Goal: Find specific page/section: Find specific page/section

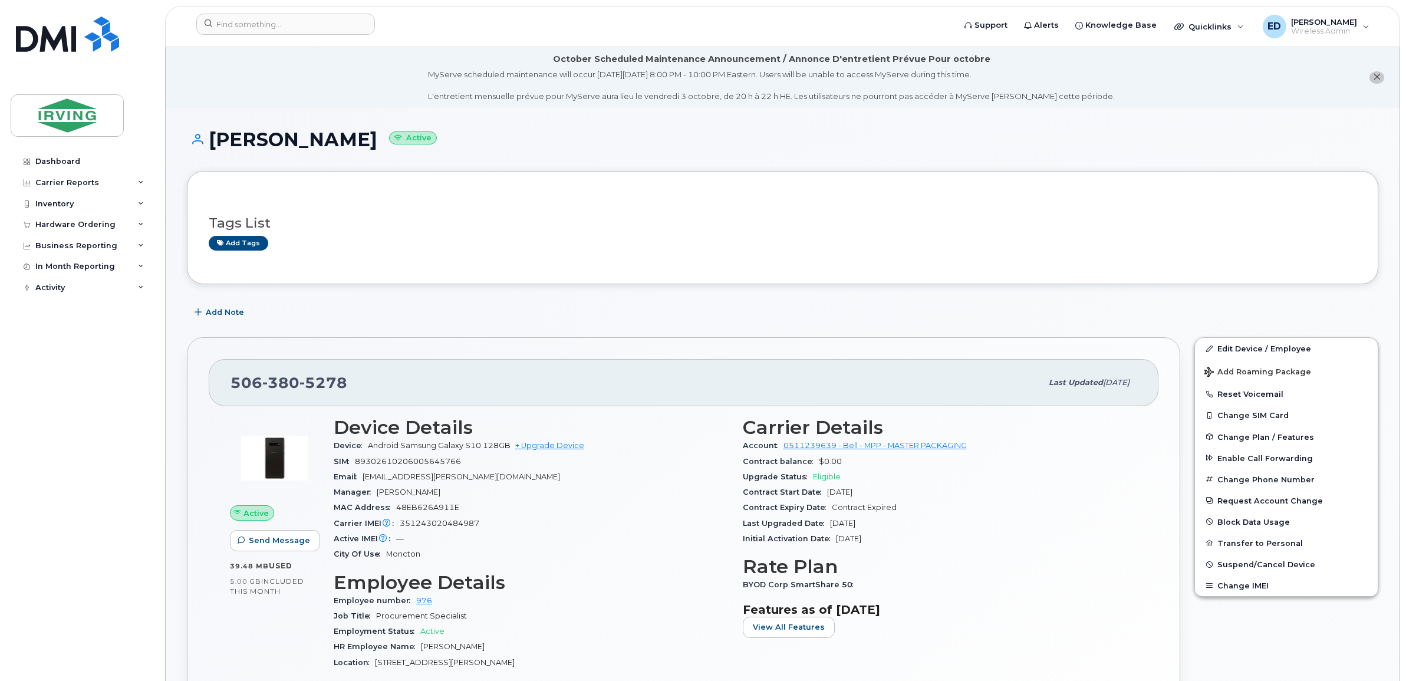
scroll to position [74, 0]
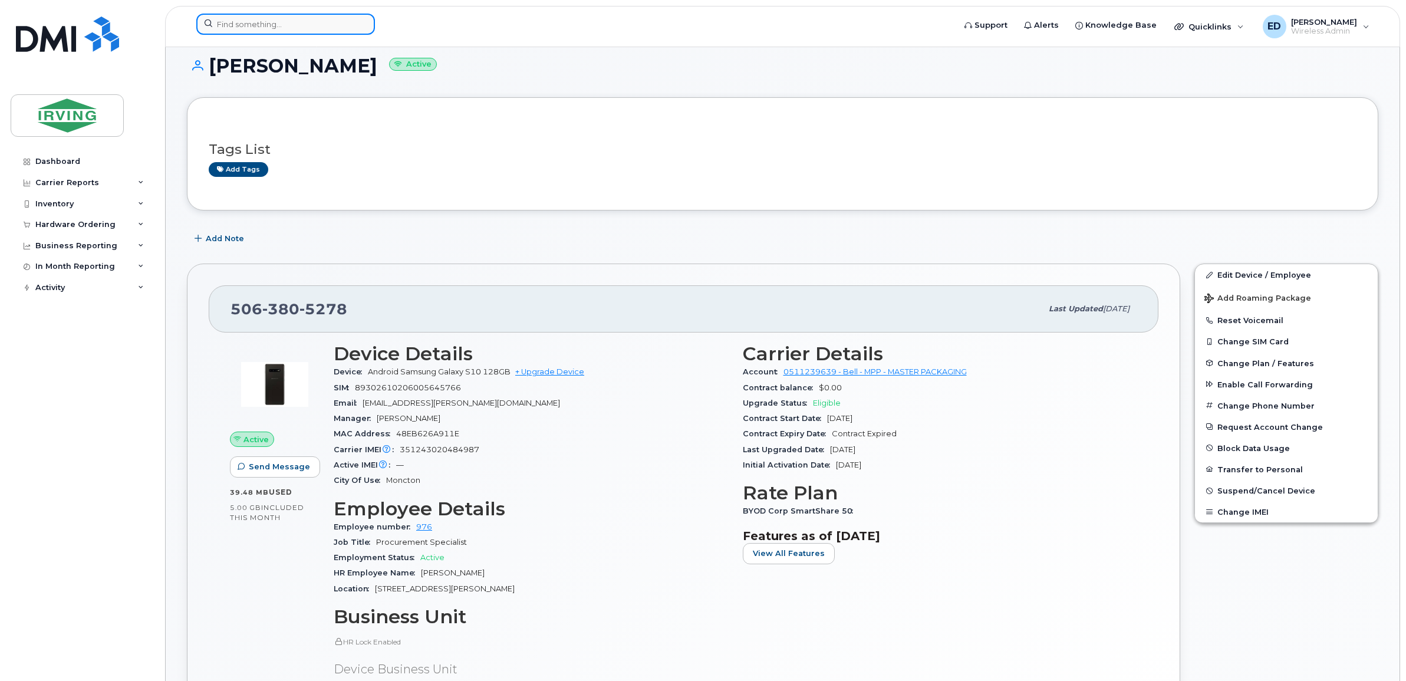
click at [280, 30] on input at bounding box center [285, 24] width 179 height 21
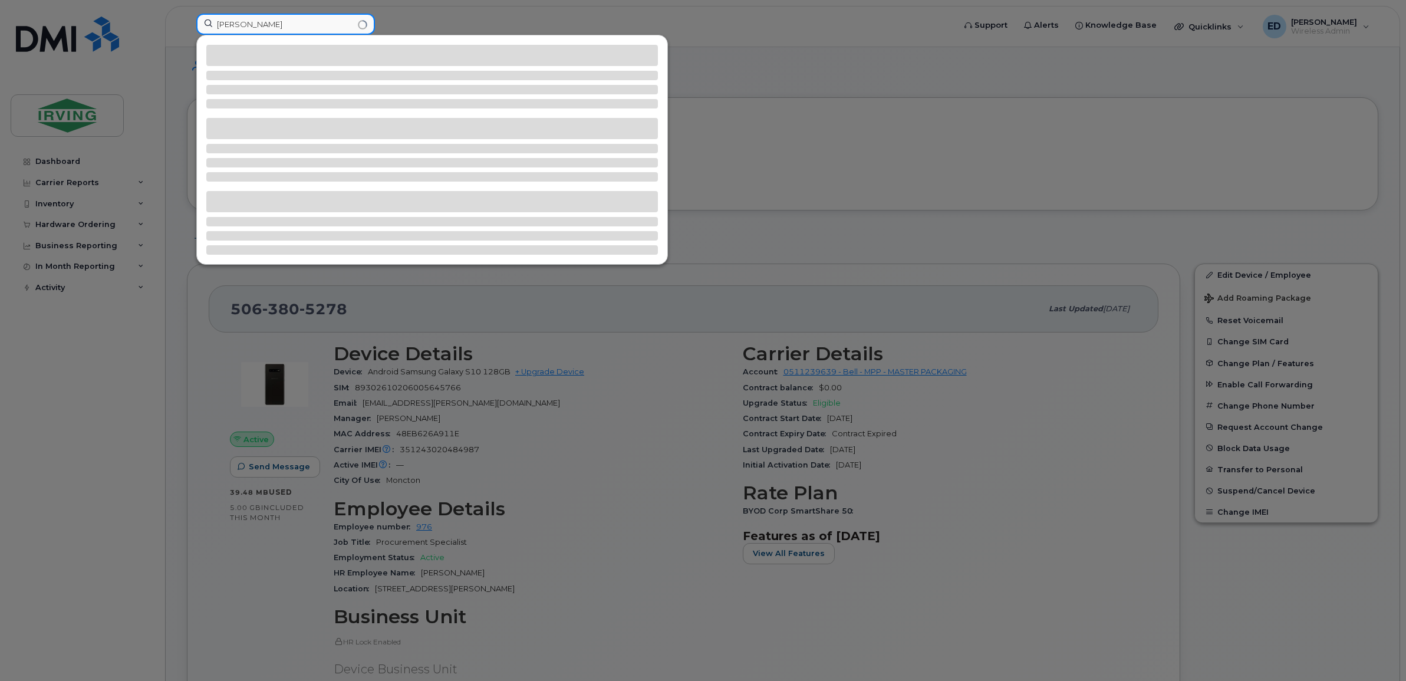
type input "[PERSON_NAME]"
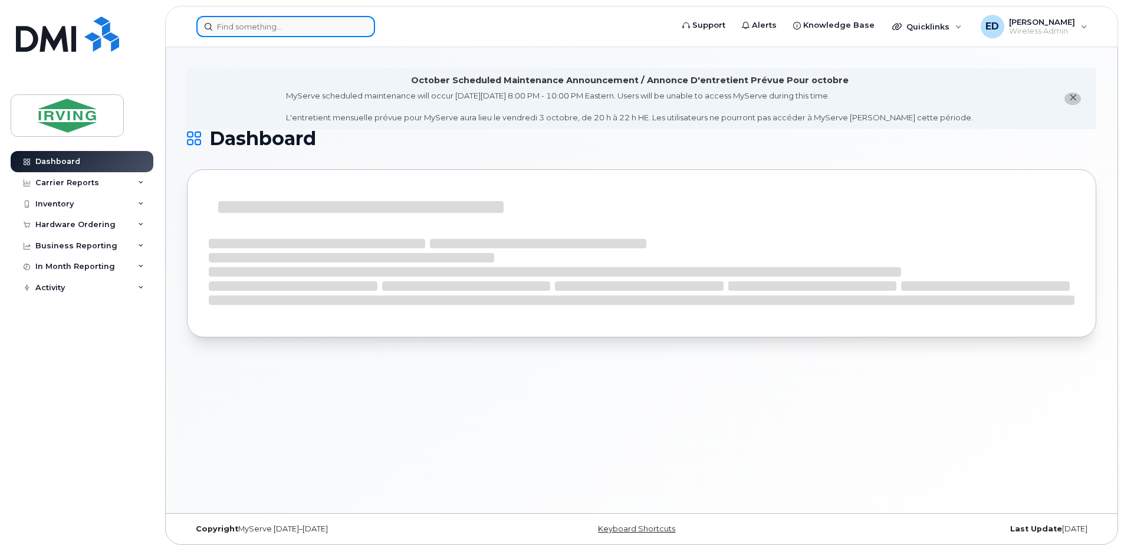
click at [294, 27] on input at bounding box center [285, 26] width 179 height 21
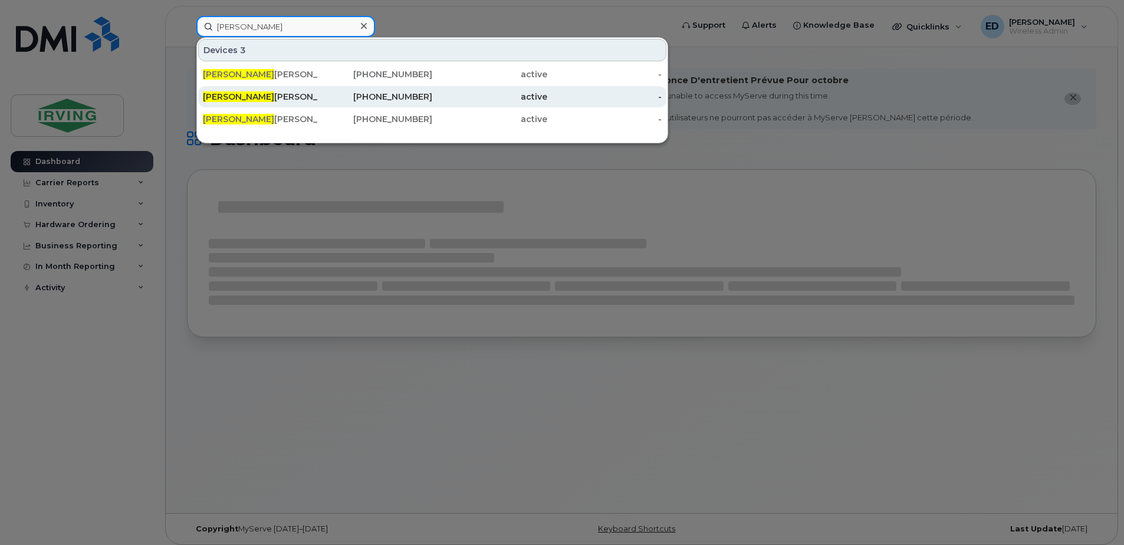
type input "jeff"
click at [236, 93] on div "Jeff Macphee" at bounding box center [260, 97] width 115 height 12
